Goal: Find specific page/section: Find specific page/section

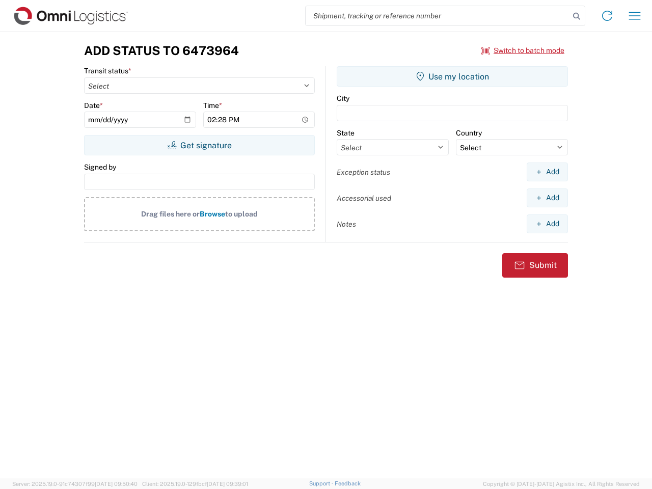
click at [437, 16] on input "search" at bounding box center [437, 15] width 264 height 19
click at [576, 16] on icon at bounding box center [576, 16] width 14 height 14
click at [607, 16] on icon at bounding box center [607, 16] width 16 height 16
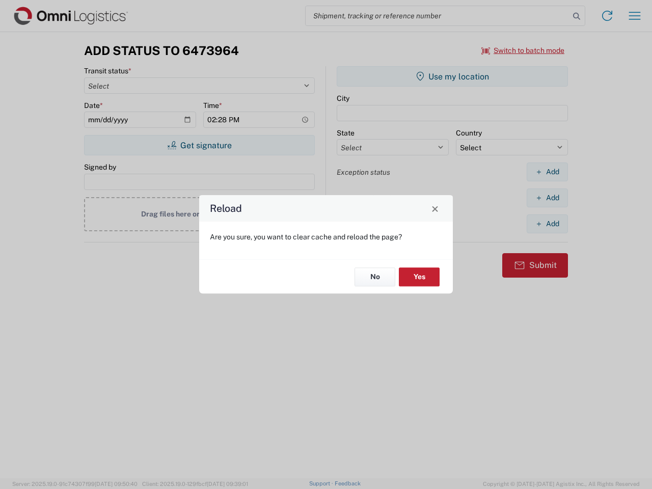
click at [523, 50] on div "Reload Are you sure, you want to clear cache and reload the page? No Yes" at bounding box center [326, 244] width 652 height 489
click at [199, 145] on div "Reload Are you sure, you want to clear cache and reload the page? No Yes" at bounding box center [326, 244] width 652 height 489
click at [452, 76] on div "Reload Are you sure, you want to clear cache and reload the page? No Yes" at bounding box center [326, 244] width 652 height 489
click at [547, 172] on div "Reload Are you sure, you want to clear cache and reload the page? No Yes" at bounding box center [326, 244] width 652 height 489
click at [547, 198] on div "Reload Are you sure, you want to clear cache and reload the page? No Yes" at bounding box center [326, 244] width 652 height 489
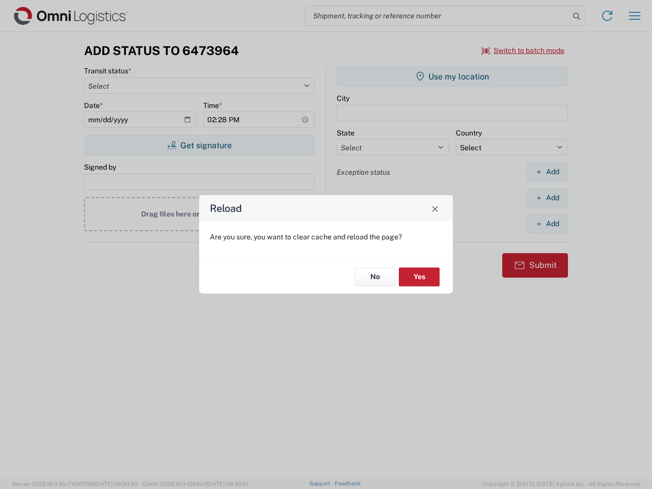
click at [547, 224] on div "Reload Are you sure, you want to clear cache and reload the page? No Yes" at bounding box center [326, 244] width 652 height 489
